Goal: Task Accomplishment & Management: Complete application form

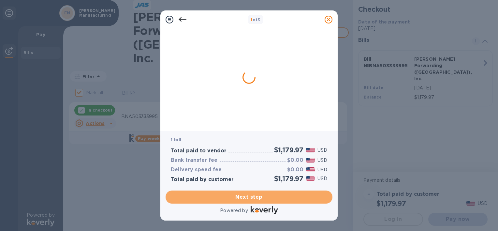
click at [270, 192] on button "Next step" at bounding box center [248, 196] width 167 height 13
checkbox input "false"
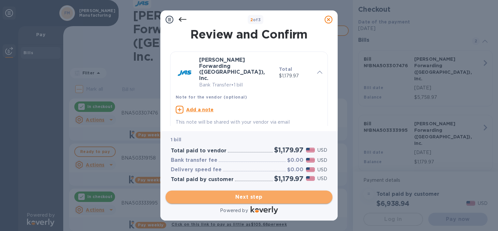
click at [273, 195] on span "Next step" at bounding box center [249, 197] width 156 height 8
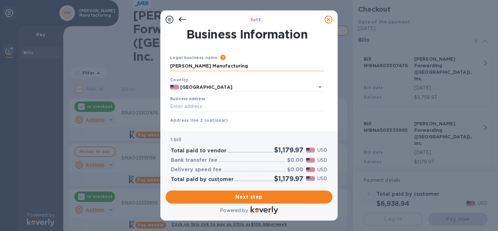
click at [223, 63] on input "[PERSON_NAME] Manufacturing" at bounding box center [247, 66] width 154 height 10
drag, startPoint x: 223, startPoint y: 63, endPoint x: 109, endPoint y: 59, distance: 114.4
click at [112, 61] on div "3 of 3 Business Information Legal business name Please provide the legal name t…" at bounding box center [249, 115] width 498 height 231
type input "[PERSON_NAME] fittings"
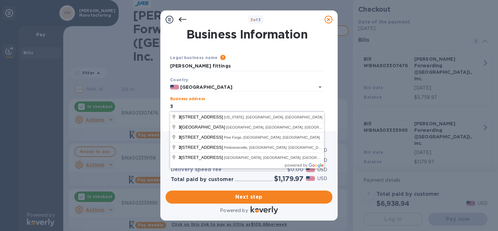
type input "[STREET_ADDRESS][US_STATE]"
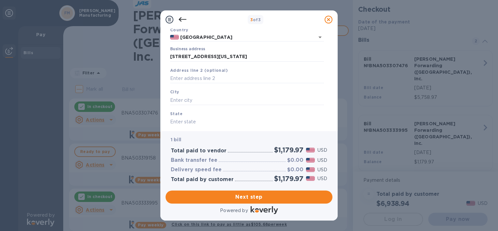
scroll to position [55, 0]
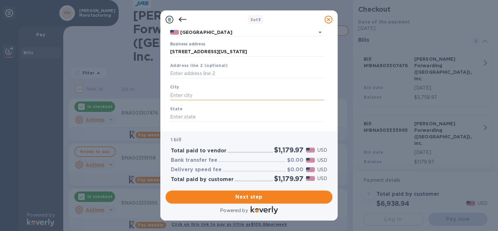
click at [277, 93] on input "text" at bounding box center [247, 95] width 154 height 10
type input "boyertown"
type input "pa"
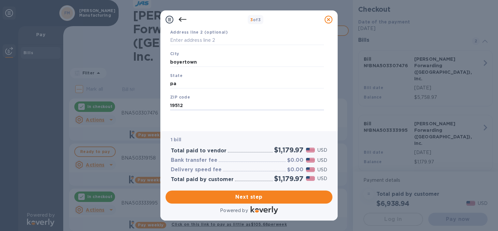
type input "19512"
drag, startPoint x: 329, startPoint y: 117, endPoint x: 326, endPoint y: 137, distance: 20.4
click at [326, 137] on div "3 of 3 Business Information Legal business name Please provide the legal name t…" at bounding box center [248, 115] width 177 height 210
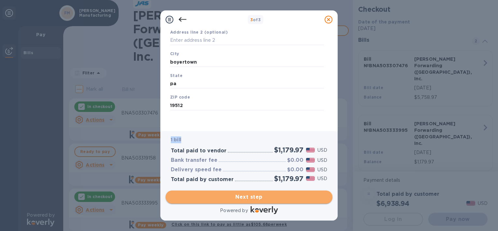
click at [270, 198] on span "Next step" at bounding box center [249, 197] width 156 height 8
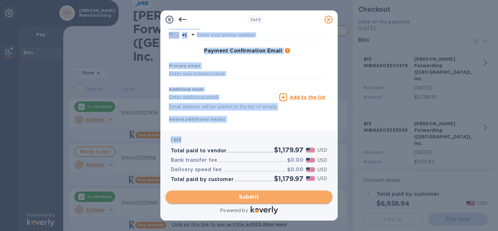
click at [270, 198] on span "Submit" at bounding box center [249, 197] width 156 height 8
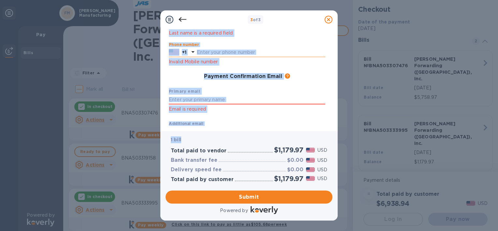
click at [247, 50] on input "text" at bounding box center [261, 53] width 128 height 10
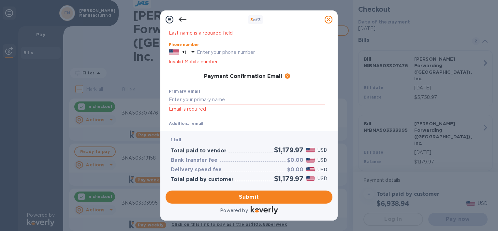
type input "6103676916"
type input "Kym"
type input "[PERSON_NAME]"
type input "[EMAIL_ADDRESS][DOMAIN_NAME]"
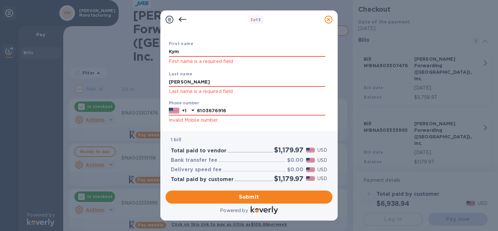
scroll to position [0, 0]
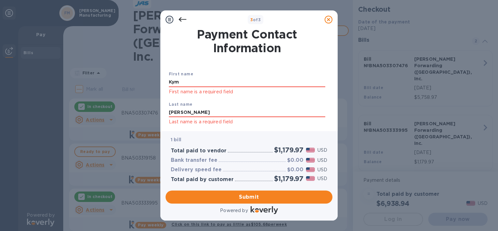
click at [328, 57] on div "Payment Contact Information First name [PERSON_NAME] First name is a required f…" at bounding box center [248, 77] width 167 height 97
click at [171, 82] on input "Kym" at bounding box center [247, 82] width 156 height 10
type input "kym"
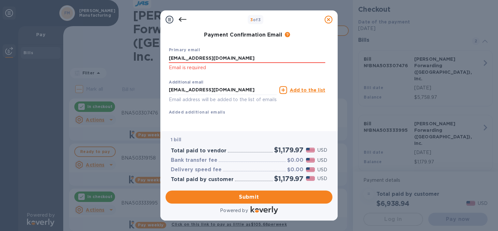
scroll to position [138, 0]
type input "[PERSON_NAME]"
click at [275, 196] on span "Submit" at bounding box center [249, 197] width 156 height 8
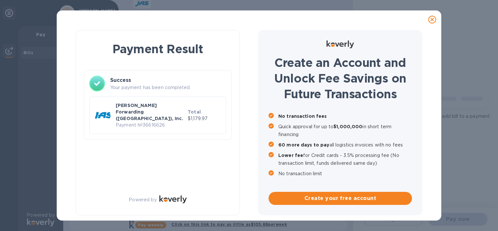
scroll to position [0, 0]
click at [434, 20] on icon at bounding box center [432, 20] width 8 height 8
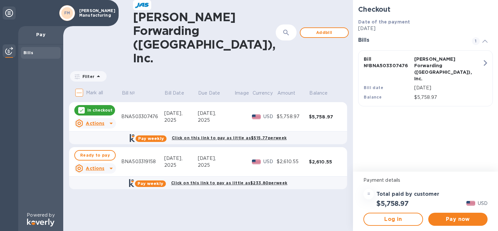
click at [7, 14] on icon at bounding box center [9, 13] width 8 height 8
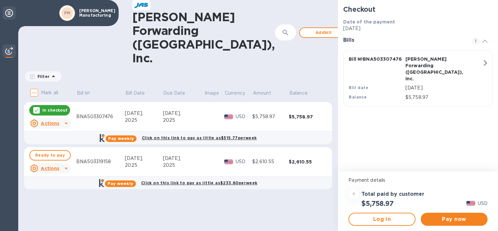
click at [7, 13] on icon at bounding box center [9, 13] width 8 height 8
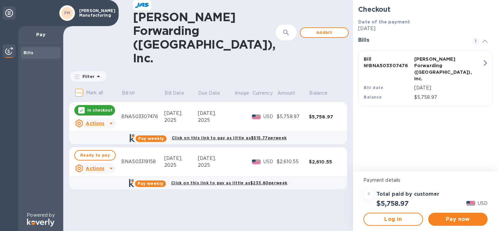
click at [33, 52] on div "Bills" at bounding box center [40, 53] width 35 height 7
click at [29, 53] on b "Bills" at bounding box center [28, 52] width 10 height 5
click at [39, 34] on p "Pay" at bounding box center [40, 34] width 35 height 7
click at [43, 34] on p "Pay" at bounding box center [40, 34] width 35 height 7
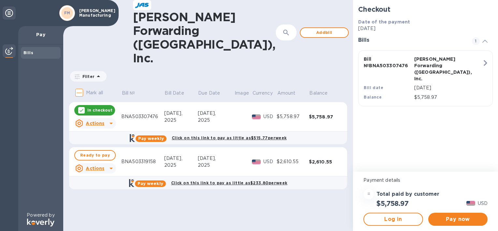
click at [43, 34] on p "Pay" at bounding box center [40, 34] width 35 height 7
click at [306, 29] on span "Add bill" at bounding box center [324, 33] width 37 height 8
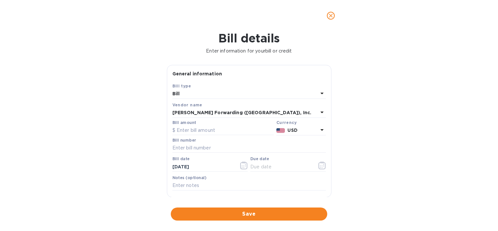
click at [204, 90] on div "Bill" at bounding box center [245, 93] width 146 height 9
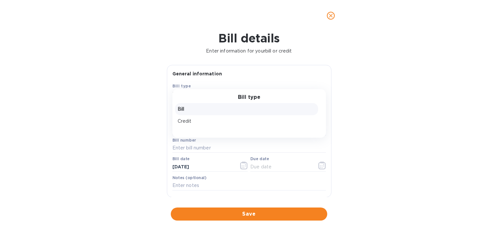
click at [180, 110] on p "Bill" at bounding box center [247, 109] width 138 height 7
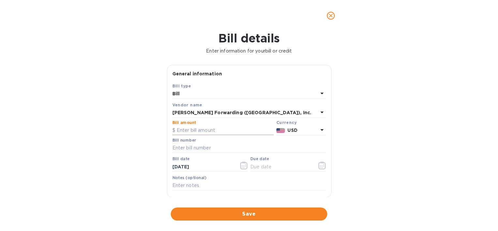
click at [210, 129] on input "text" at bounding box center [222, 130] width 101 height 10
type input "1,416.15"
type input "b"
click at [210, 150] on input "text" at bounding box center [248, 148] width 153 height 10
type input "BNA503295184"
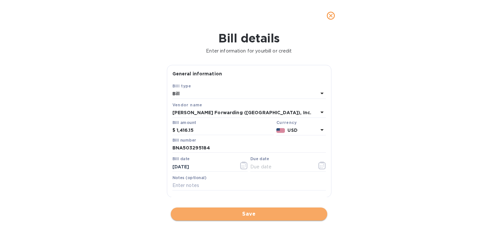
click at [224, 208] on button "Save" at bounding box center [249, 213] width 156 height 13
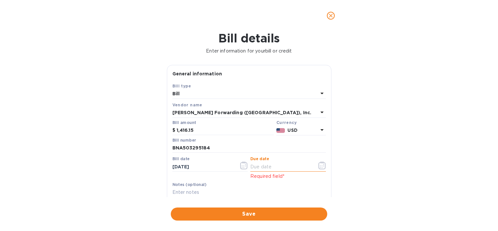
click at [257, 167] on input "text" at bounding box center [281, 167] width 62 height 10
type input "[DATE]"
click button "Save" at bounding box center [0, 0] width 0 height 0
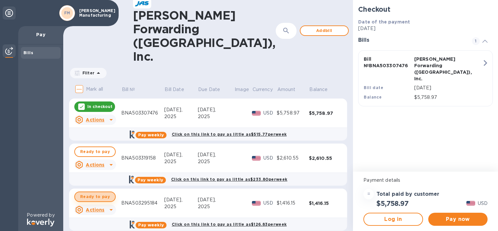
click at [101, 192] on span "Ready to pay" at bounding box center [95, 196] width 30 height 8
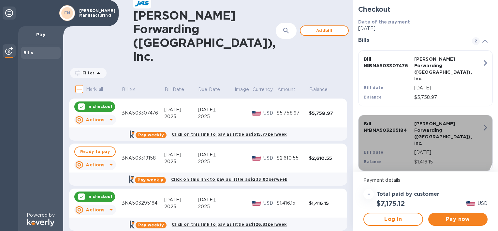
click at [423, 149] on p "[DATE]" at bounding box center [448, 152] width 68 height 7
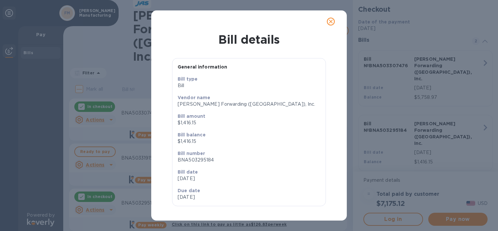
scroll to position [1, 0]
click at [331, 22] on icon "close" at bounding box center [330, 21] width 7 height 7
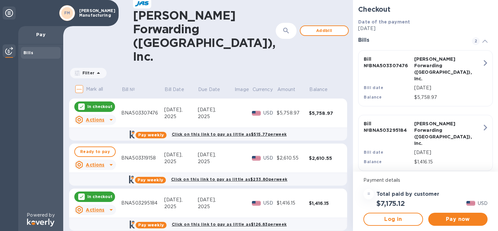
click at [106, 204] on div at bounding box center [111, 209] width 10 height 10
click at [101, 215] on b "Delete" at bounding box center [100, 216] width 16 height 5
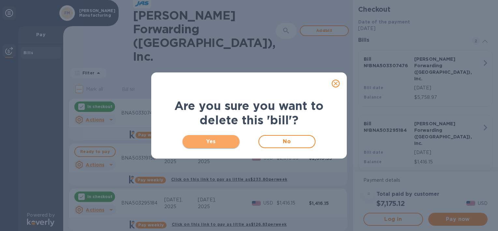
click at [210, 141] on span "Yes" at bounding box center [211, 141] width 47 height 8
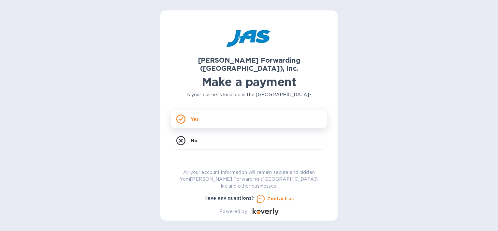
click at [215, 112] on div "Yes" at bounding box center [249, 119] width 156 height 18
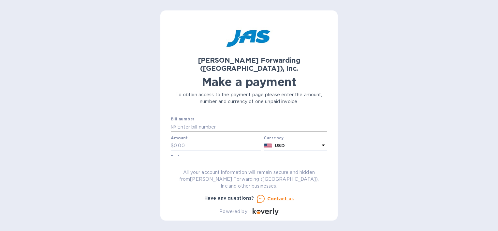
click at [215, 122] on input "text" at bounding box center [251, 127] width 151 height 10
type input "BNA503333995"
type input "1,179.97"
type input "[PERSON_NAME] fittings"
drag, startPoint x: 218, startPoint y: 114, endPoint x: 196, endPoint y: 117, distance: 22.6
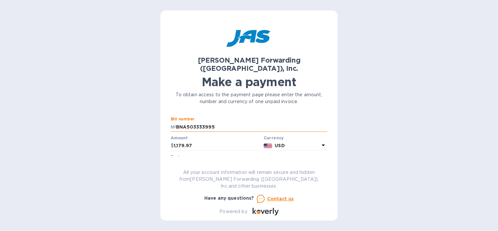
click at [196, 122] on input "BNA503333995" at bounding box center [251, 127] width 151 height 10
type input "BNA503295194"
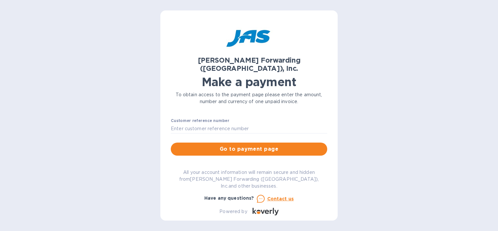
scroll to position [65, 0]
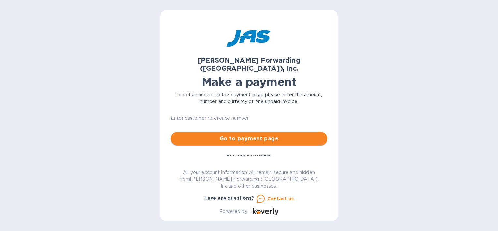
type input "1,416.15"
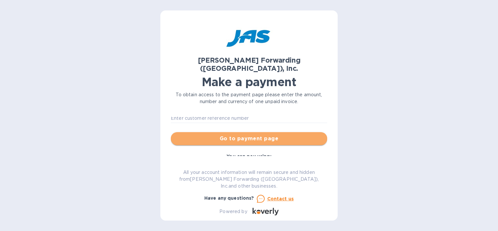
click at [282, 135] on span "Go to payment page" at bounding box center [249, 139] width 146 height 8
